Goal: Find contact information: Find contact information

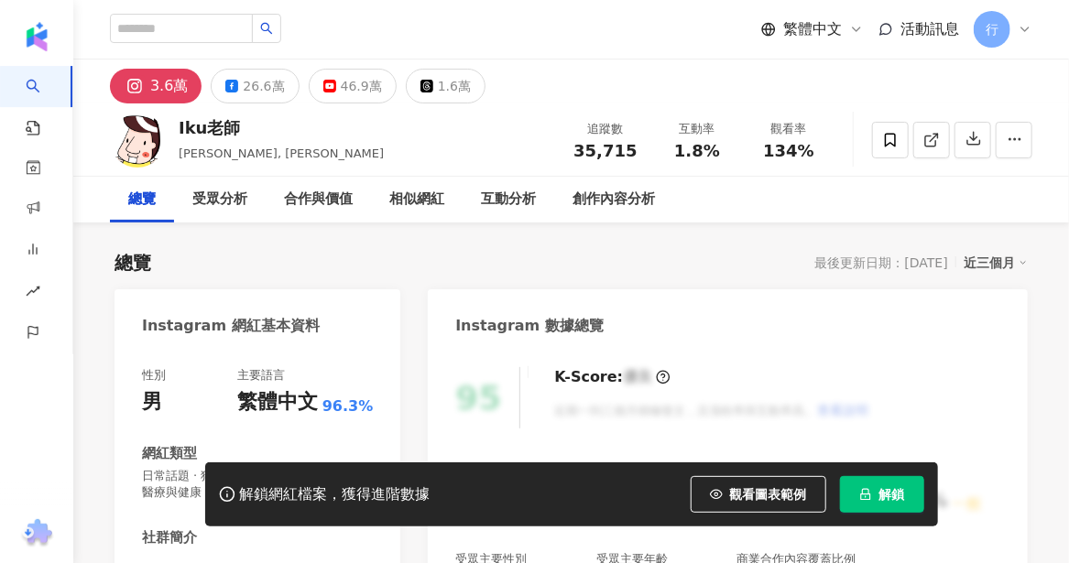
drag, startPoint x: 234, startPoint y: 128, endPoint x: 172, endPoint y: 121, distance: 62.7
click at [172, 121] on div "Iku老師 佐藤 生, Ikulaoshi 追蹤數 35,715 互動率 1.8% 觀看率 134%" at bounding box center [570, 139] width 995 height 72
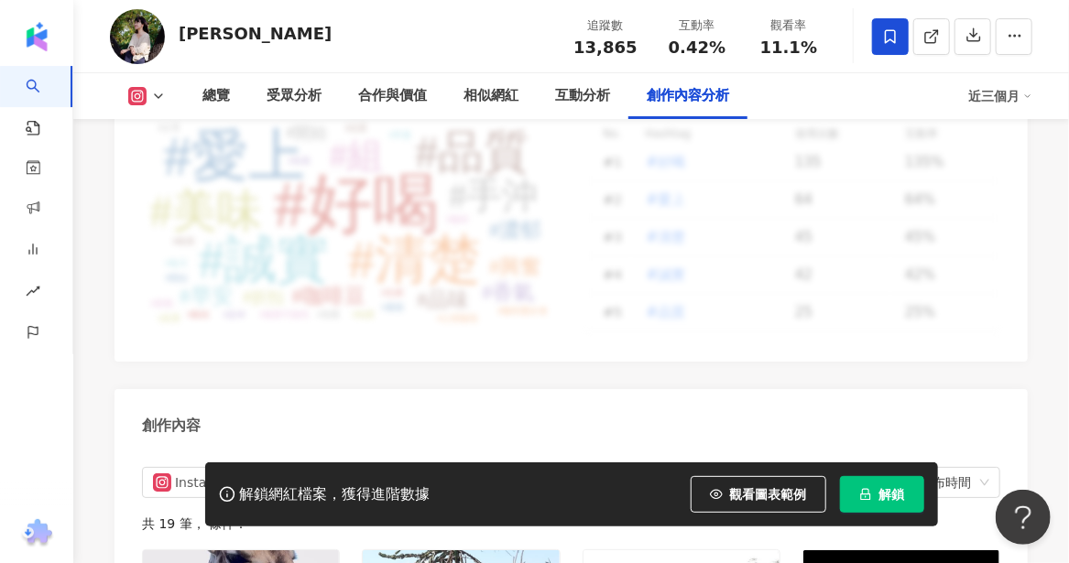
scroll to position [5403, 0]
click at [174, 93] on button at bounding box center [147, 96] width 74 height 18
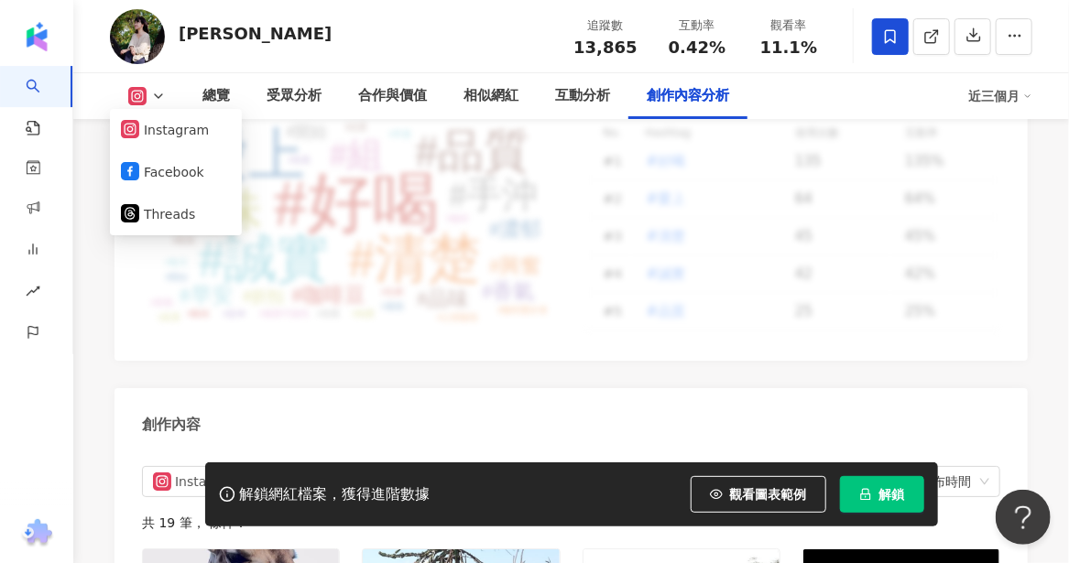
click at [310, 56] on div "黃大米 追蹤數 13,865 互動率 0.42% 觀看率 11.1%" at bounding box center [570, 36] width 995 height 72
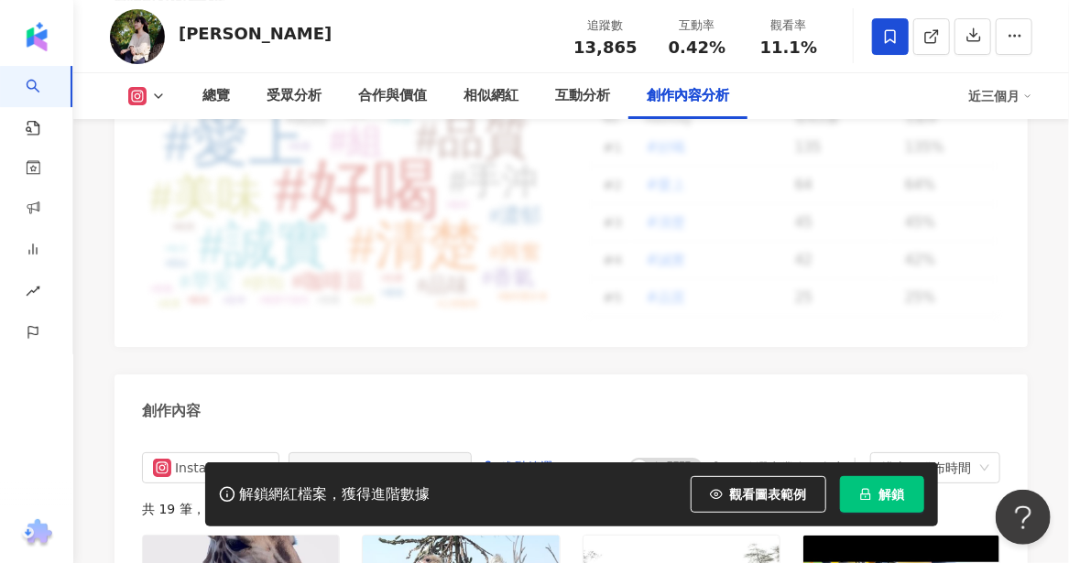
scroll to position [5405, 0]
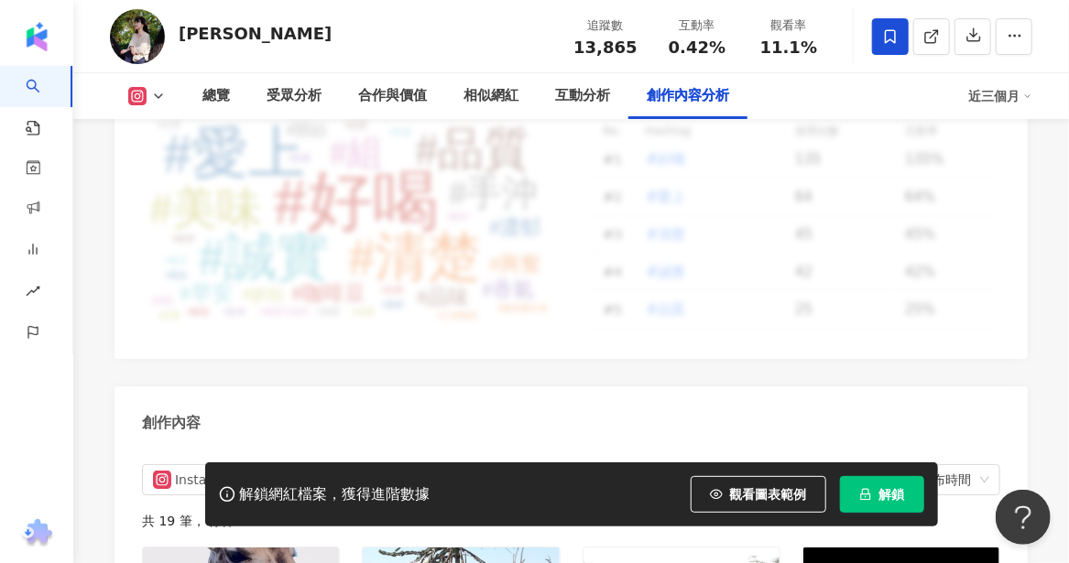
click at [317, 386] on div "創作內容" at bounding box center [570, 416] width 913 height 60
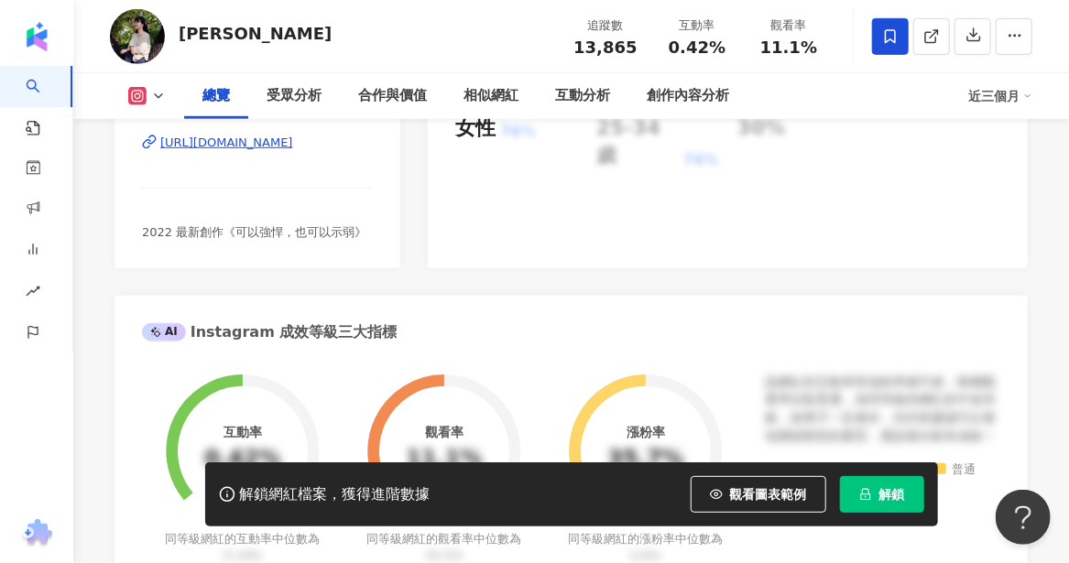
scroll to position [366, 0]
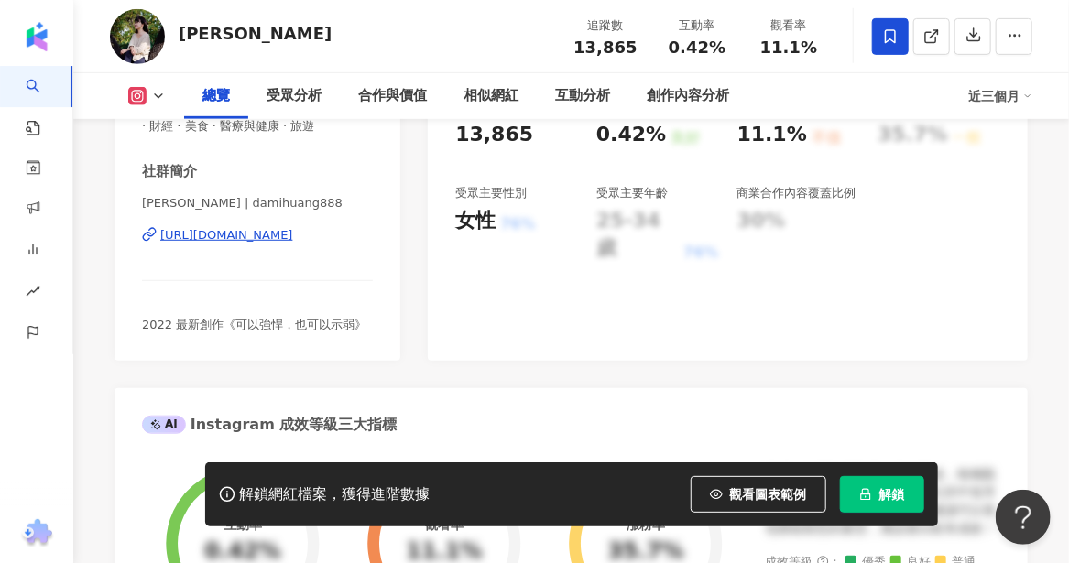
click at [293, 238] on div "[URL][DOMAIN_NAME]" at bounding box center [226, 235] width 133 height 16
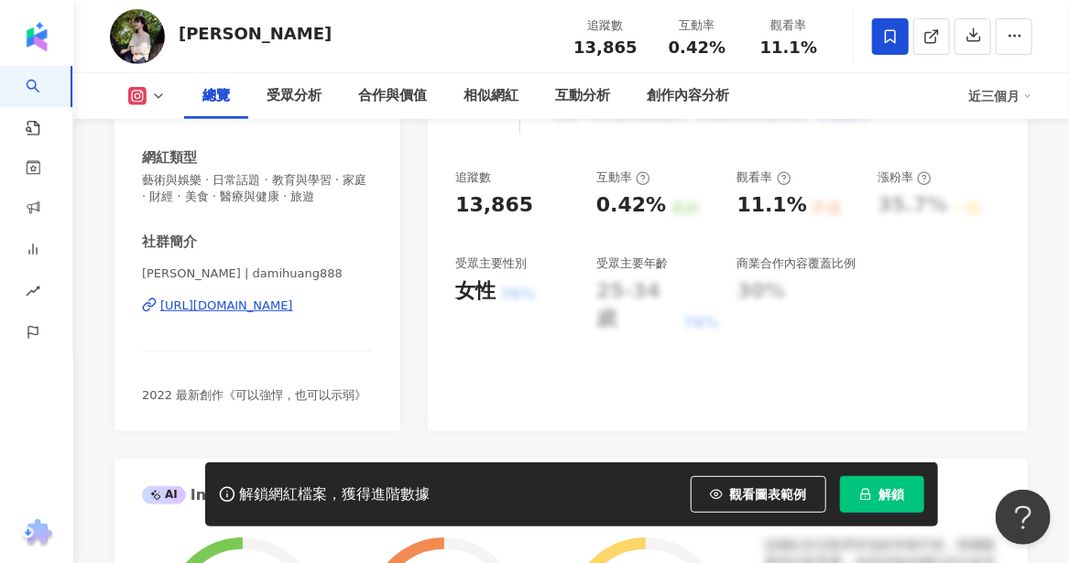
scroll to position [92, 0]
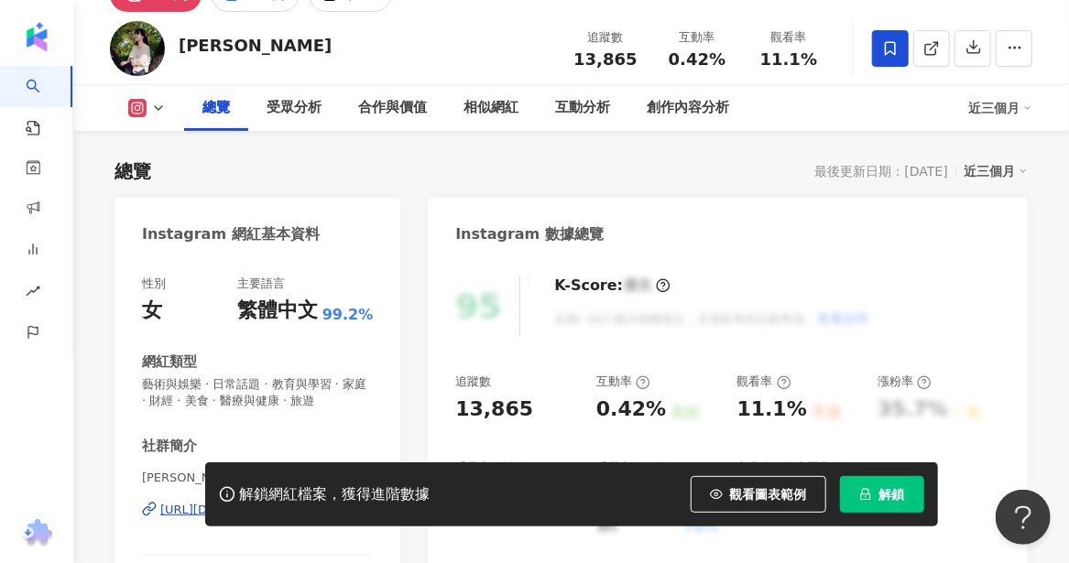
click at [159, 109] on icon at bounding box center [158, 108] width 15 height 15
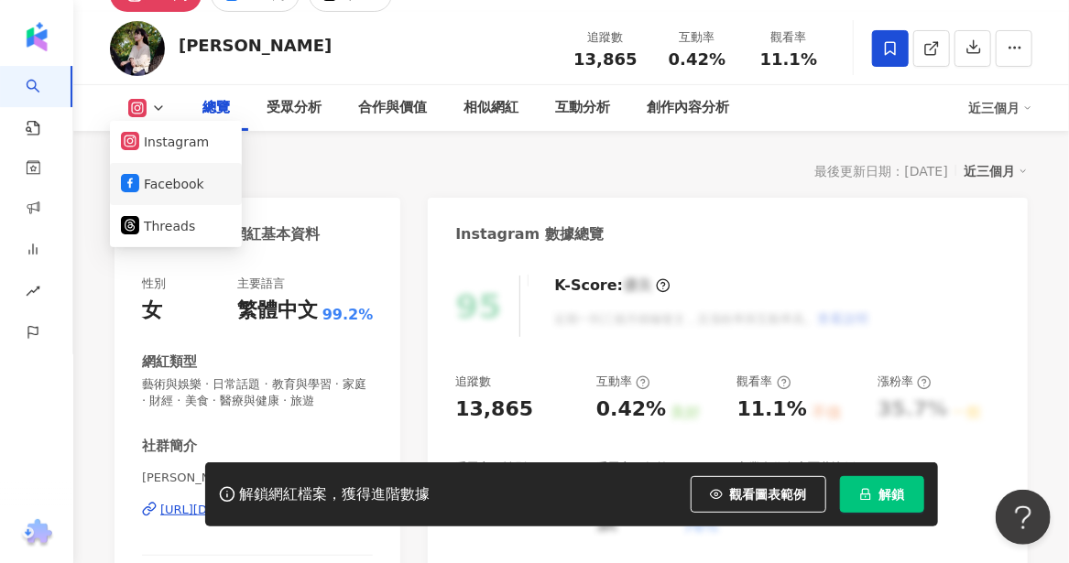
click at [147, 187] on button "Facebook" at bounding box center [176, 184] width 110 height 26
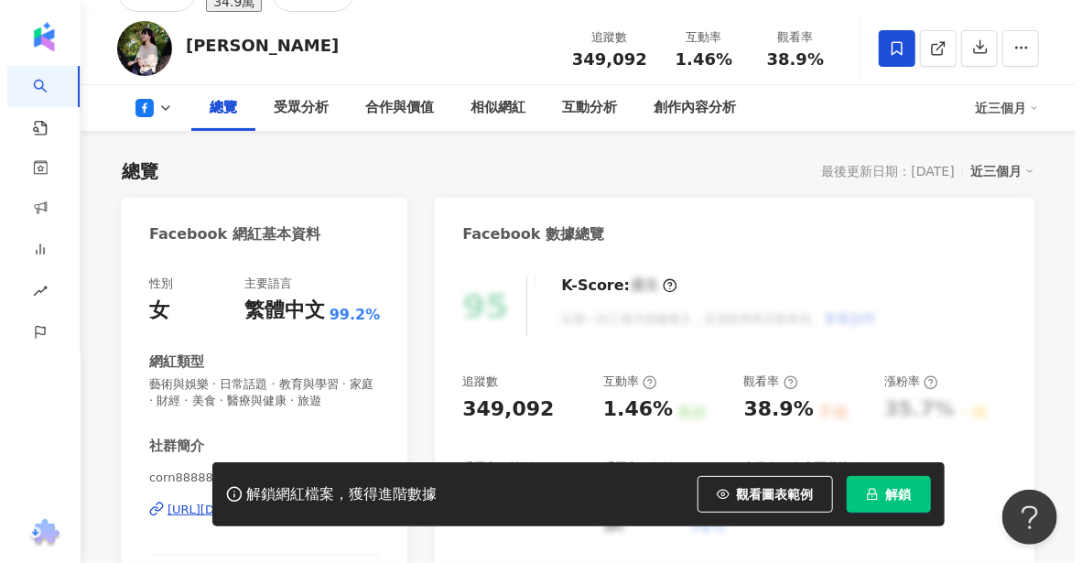
scroll to position [458, 0]
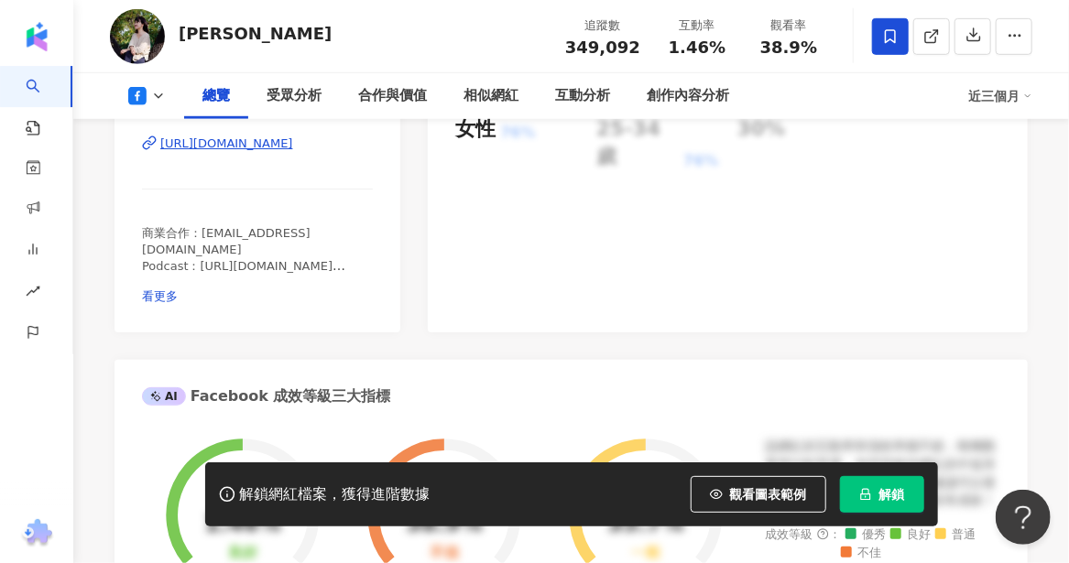
click at [271, 151] on div "[URL][DOMAIN_NAME]" at bounding box center [226, 144] width 133 height 16
click at [178, 289] on span "看更多" at bounding box center [160, 296] width 36 height 14
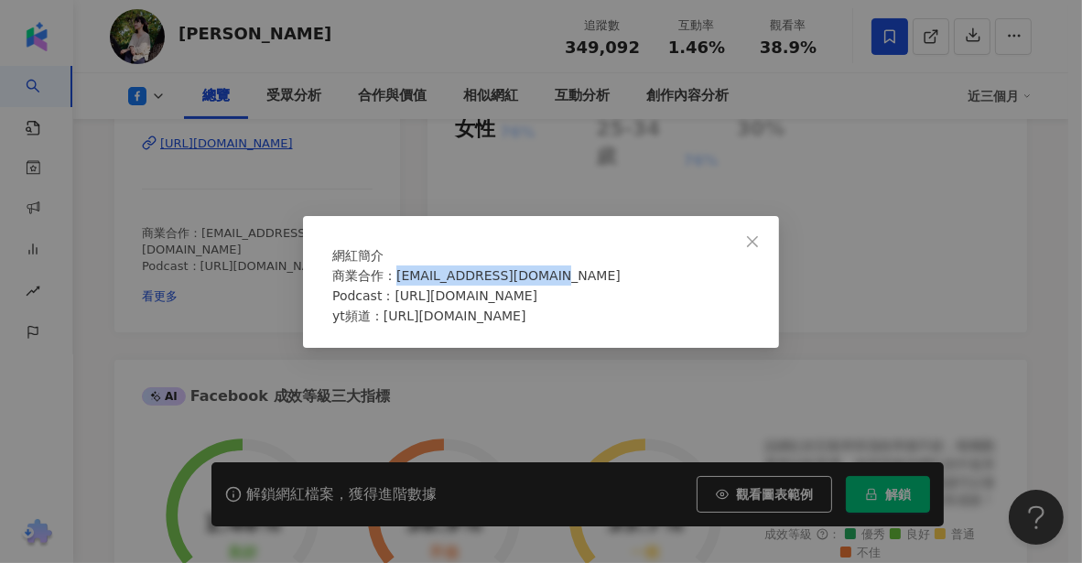
drag, startPoint x: 406, startPoint y: 287, endPoint x: 592, endPoint y: 286, distance: 185.9
click at [592, 286] on div "商業合作：[EMAIL_ADDRESS][DOMAIN_NAME] Podcast：[URL][DOMAIN_NAME] yt頻道：[URL][DOMAIN_…" at bounding box center [541, 296] width 418 height 60
copy span "[EMAIL_ADDRESS][DOMAIN_NAME]"
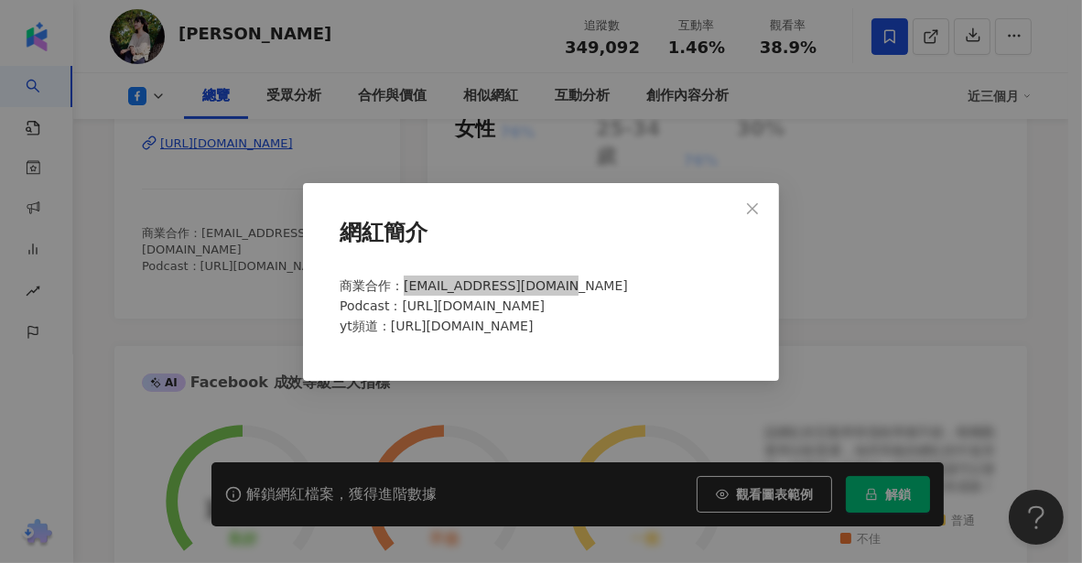
scroll to position [458, 0]
